Goal: Navigation & Orientation: Go to known website

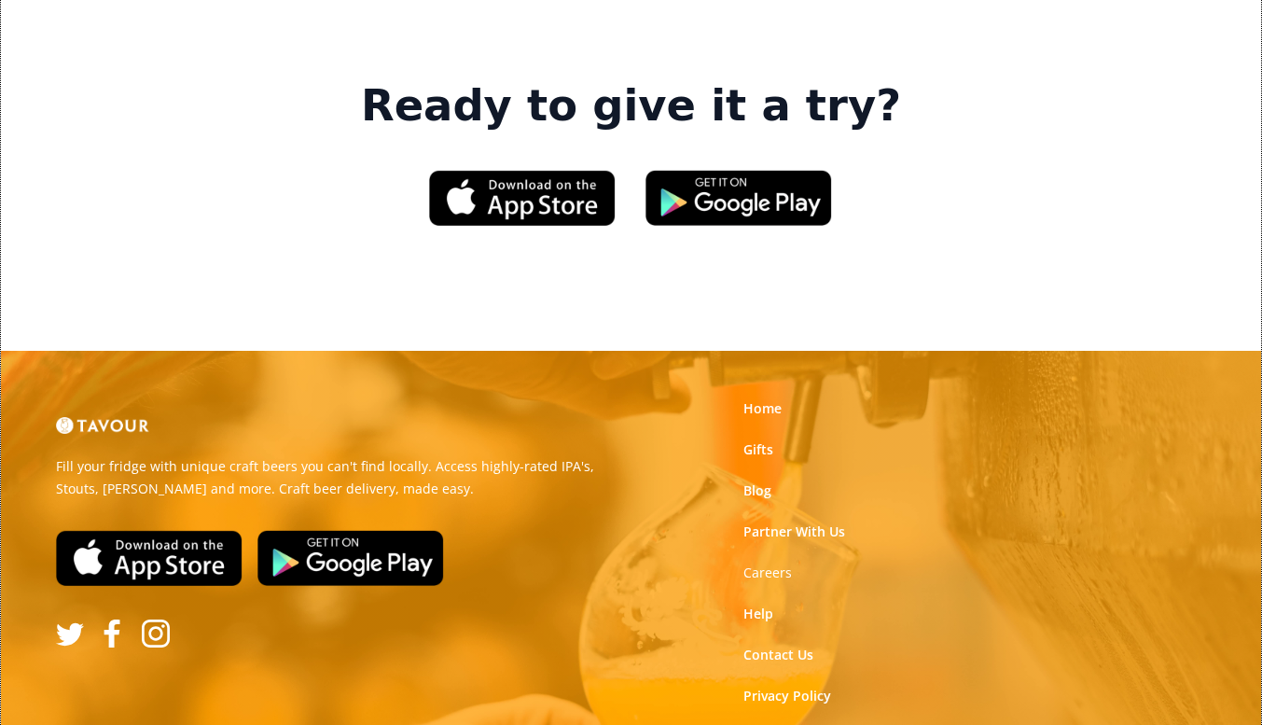
scroll to position [2806, 0]
click at [766, 399] on link "Home" at bounding box center [763, 408] width 38 height 19
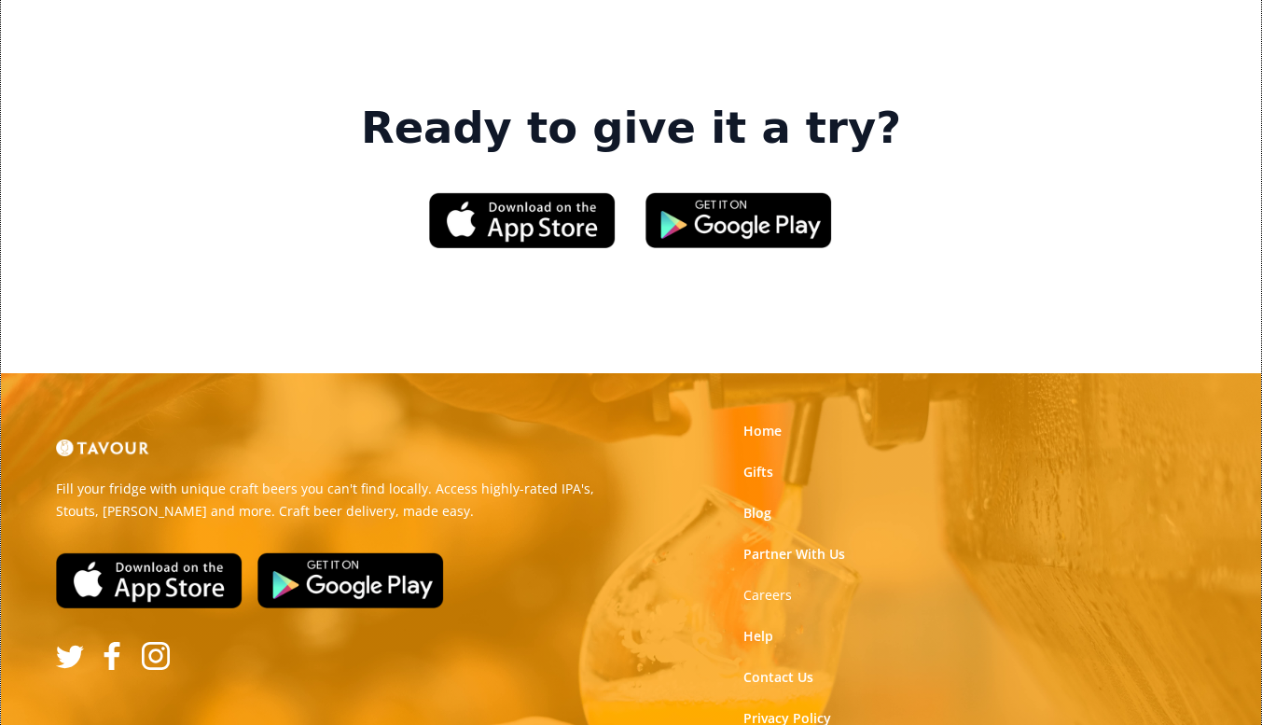
scroll to position [2806, 0]
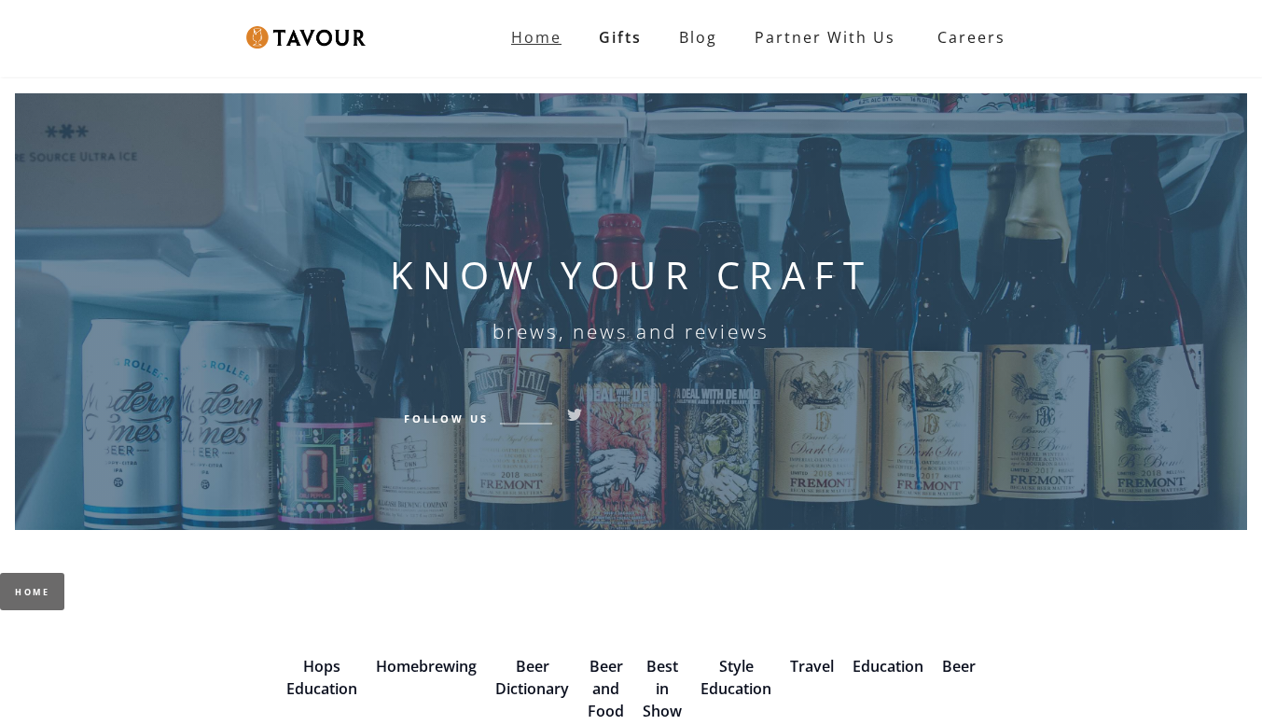
click at [537, 38] on strong "Home" at bounding box center [536, 37] width 50 height 21
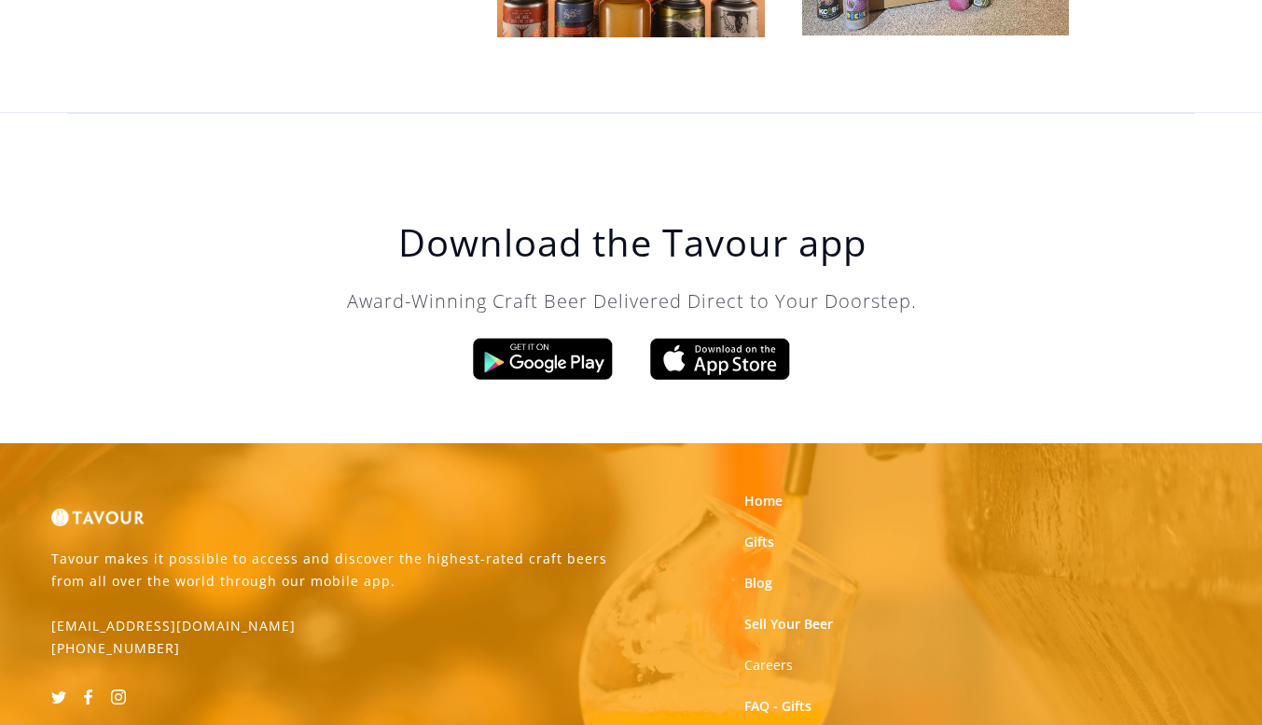
scroll to position [5570, 0]
